Goal: Task Accomplishment & Management: Use online tool/utility

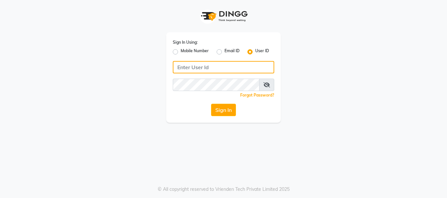
type input "9949972973"
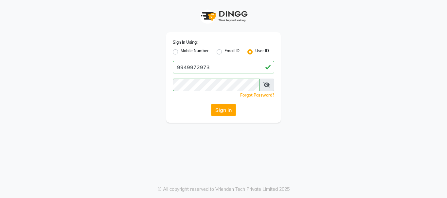
click at [354, 100] on div "Sign In Using: Mobile Number Email ID User ID 9949972973 Remember me Forgot Pas…" at bounding box center [223, 61] width 373 height 123
click at [180, 51] on label "Mobile Number" at bounding box center [194, 52] width 28 height 8
click at [180, 51] on input "Mobile Number" at bounding box center [182, 50] width 4 height 4
radio input "true"
radio input "false"
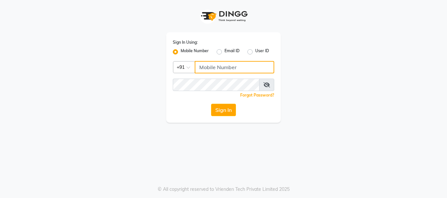
click at [223, 69] on input "Username" at bounding box center [234, 67] width 79 height 12
type input "9949972973"
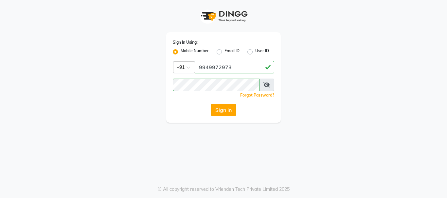
click at [225, 108] on button "Sign In" at bounding box center [223, 110] width 25 height 12
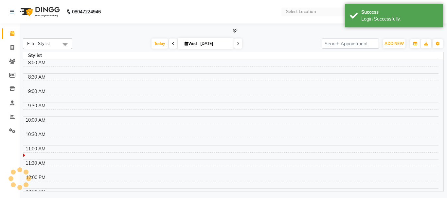
select select "en"
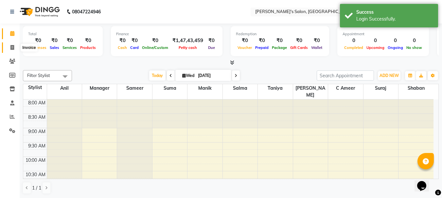
click at [10, 49] on icon at bounding box center [12, 47] width 4 height 5
select select "3810"
select select "service"
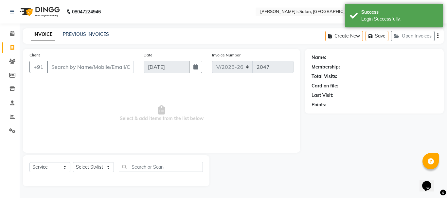
click at [64, 67] on input "Client" at bounding box center [90, 67] width 87 height 12
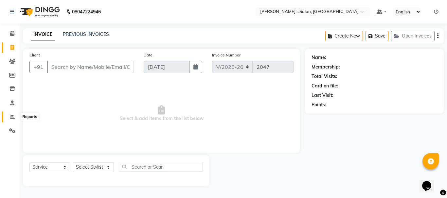
click at [11, 117] on icon at bounding box center [12, 116] width 5 height 5
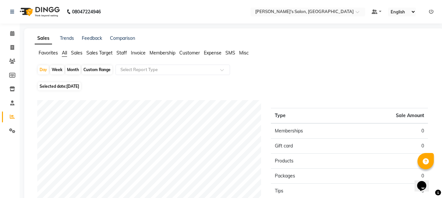
click at [124, 52] on span "Staff" at bounding box center [121, 53] width 10 height 6
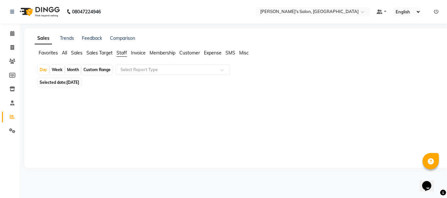
click at [72, 68] on div "Month" at bounding box center [72, 69] width 15 height 9
select select "9"
select select "2025"
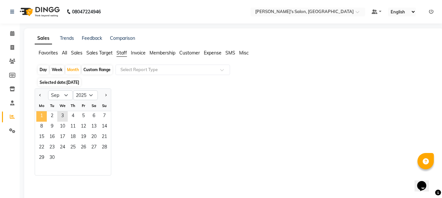
click at [41, 115] on span "1" at bounding box center [41, 116] width 10 height 10
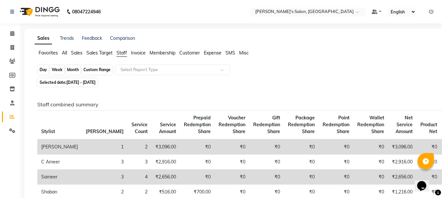
click at [75, 67] on div "Month" at bounding box center [72, 69] width 15 height 9
select select "9"
select select "2025"
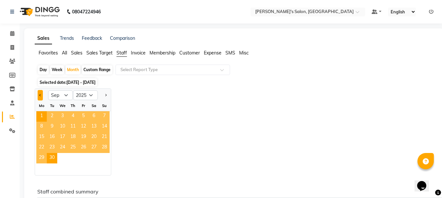
click at [39, 96] on button "Previous month" at bounding box center [40, 95] width 5 height 10
select select "8"
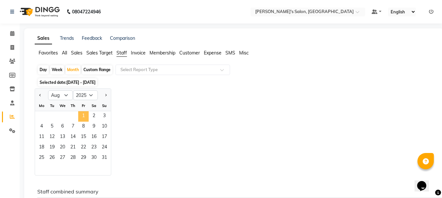
click at [82, 115] on span "1" at bounding box center [83, 116] width 10 height 10
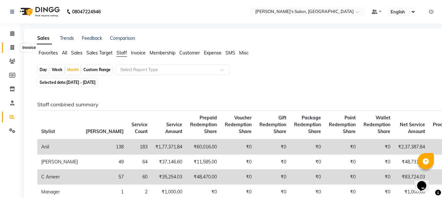
click at [13, 48] on icon at bounding box center [12, 47] width 4 height 5
select select "3810"
select select "service"
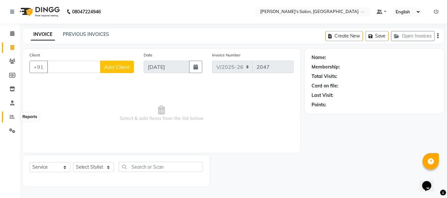
click at [10, 117] on icon at bounding box center [12, 116] width 5 height 5
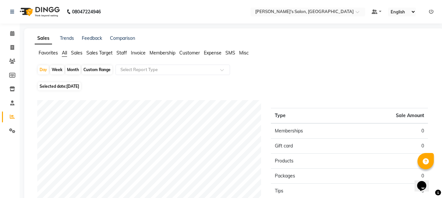
click at [118, 53] on span "Staff" at bounding box center [121, 53] width 10 height 6
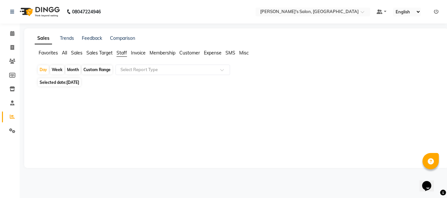
click at [72, 72] on div "Month" at bounding box center [72, 69] width 15 height 9
select select "9"
select select "2025"
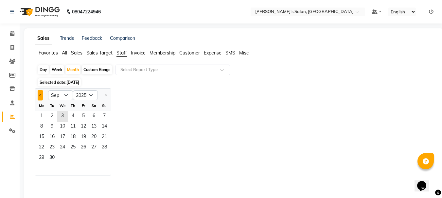
click at [38, 94] on button "Previous month" at bounding box center [40, 95] width 5 height 10
select select "8"
click at [85, 113] on span "1" at bounding box center [83, 116] width 10 height 10
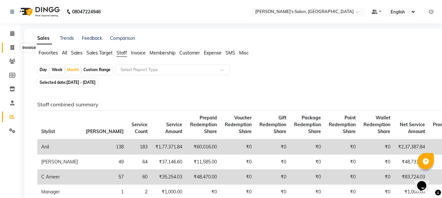
click at [11, 46] on icon at bounding box center [12, 47] width 4 height 5
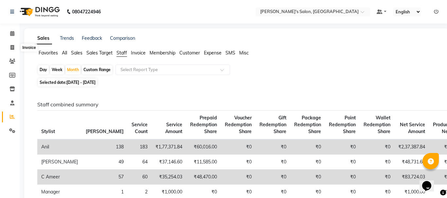
select select "3810"
select select "service"
